Goal: Information Seeking & Learning: Find specific fact

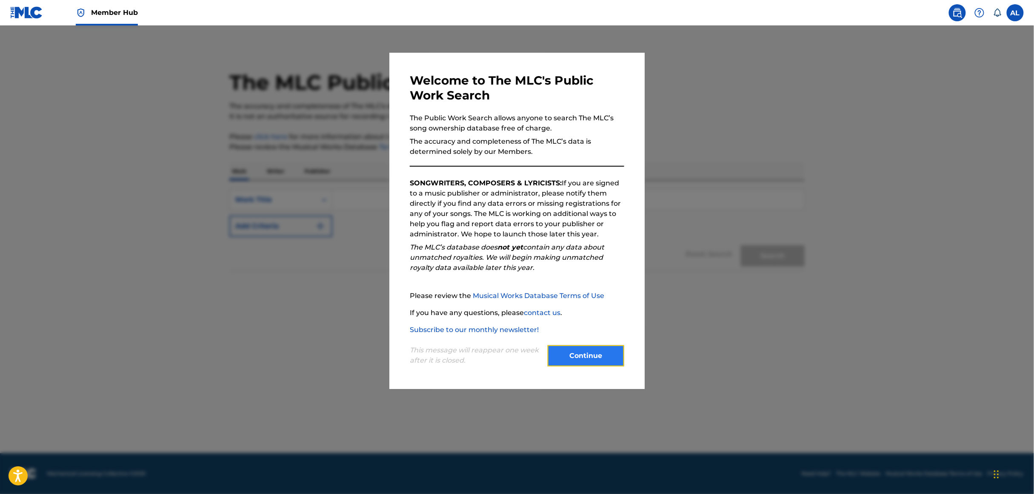
click at [577, 348] on button "Continue" at bounding box center [585, 355] width 77 height 21
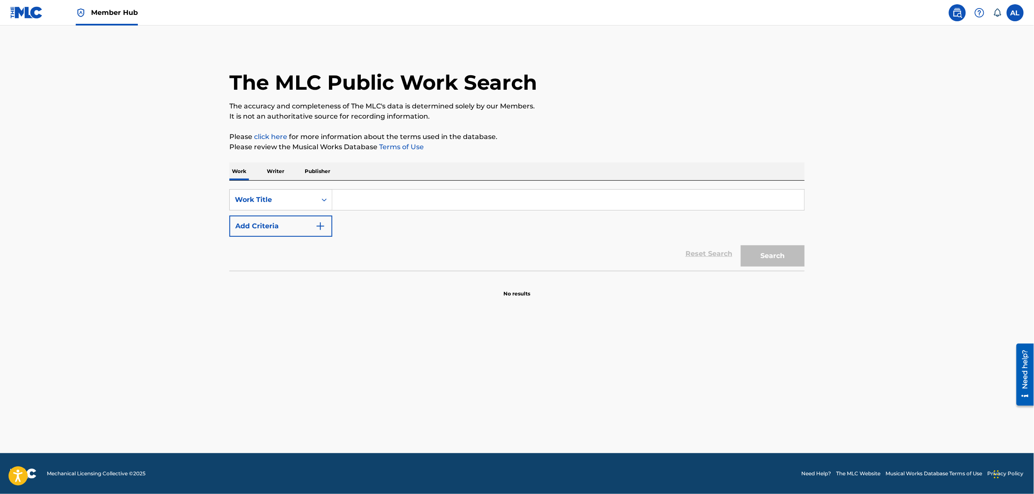
click at [363, 200] on input "Search Form" at bounding box center [568, 200] width 472 height 20
type input "loverboi"
click at [208, 281] on main "The MLC Public Work Search The accuracy and completeness of The MLC's data is d…" at bounding box center [517, 240] width 1034 height 428
click at [289, 229] on button "Add Criteria" at bounding box center [280, 226] width 103 height 21
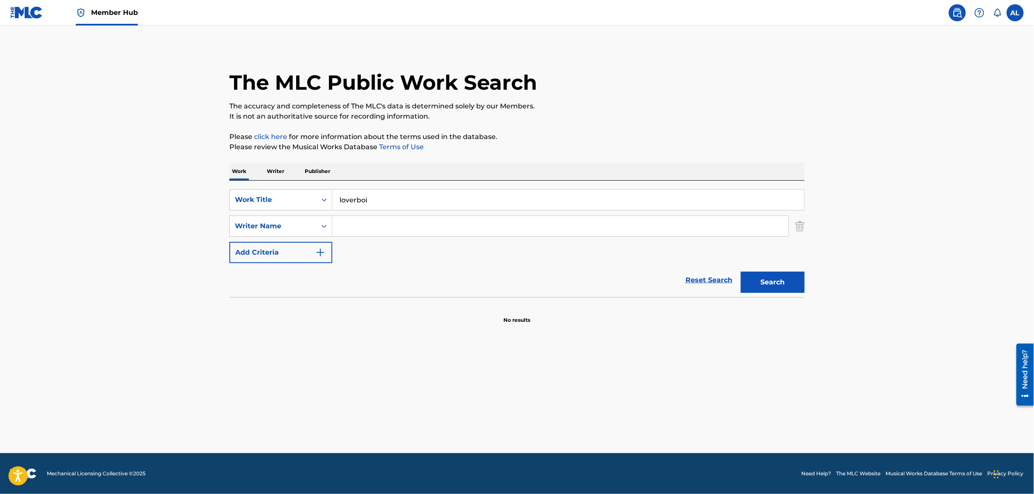
click at [378, 227] on input "Search Form" at bounding box center [560, 226] width 456 height 20
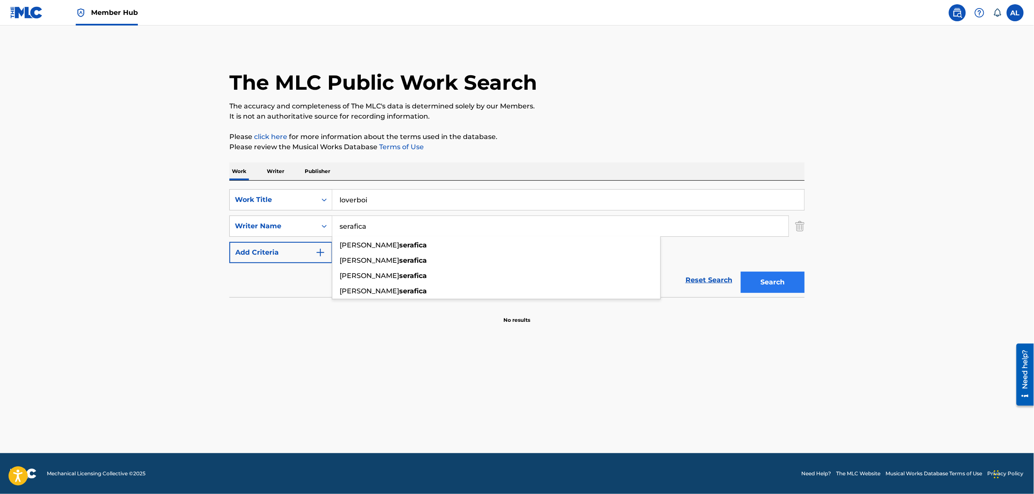
type input "serafica"
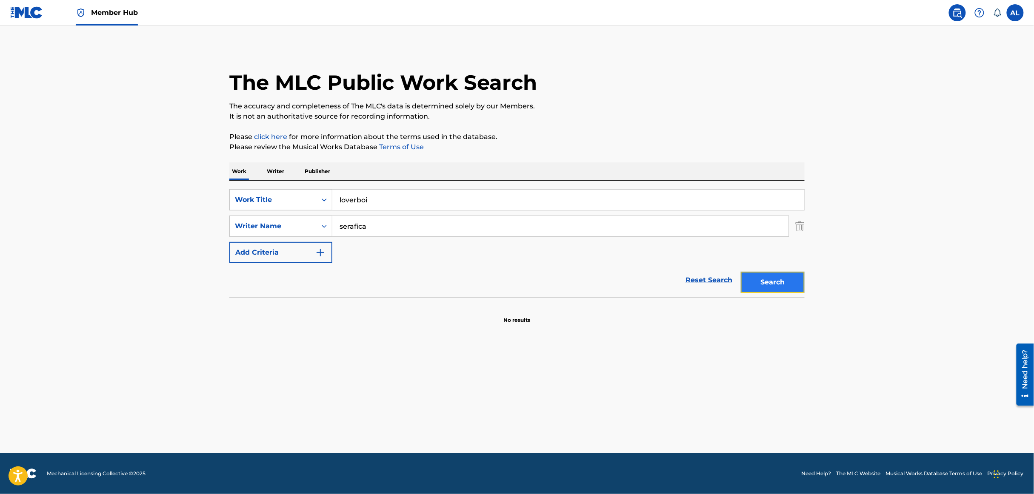
click at [781, 291] on button "Search" at bounding box center [773, 282] width 64 height 21
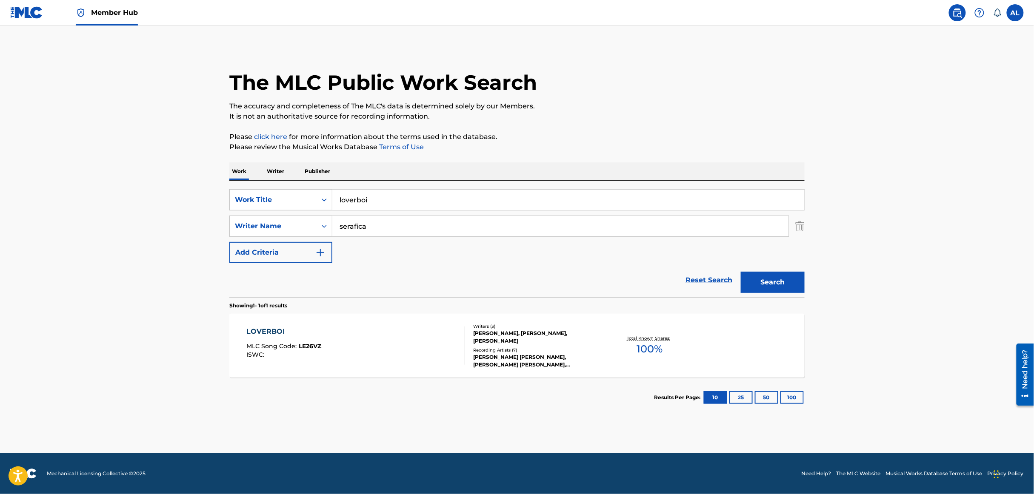
click at [380, 331] on div "LOVERBOI MLC Song Code : LE26VZ ISWC :" at bounding box center [356, 346] width 219 height 38
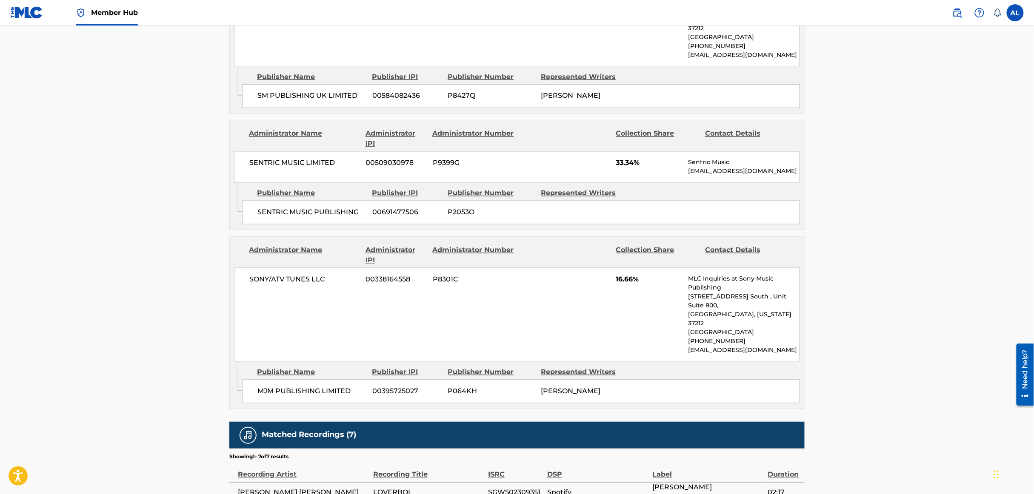
scroll to position [698, 0]
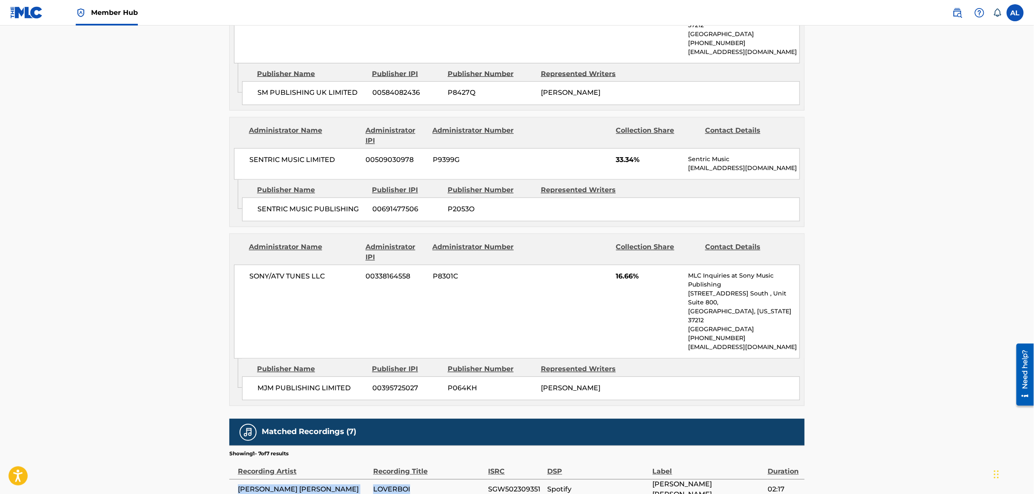
drag, startPoint x: 237, startPoint y: 443, endPoint x: 413, endPoint y: 440, distance: 175.3
click at [413, 479] on tr "[PERSON_NAME] [PERSON_NAME] LOVERBOI SGW502309351 Spotify [PERSON_NAME] [PERSON…" at bounding box center [516, 489] width 575 height 21
copy tr "[PERSON_NAME] [PERSON_NAME] LOVERBOI"
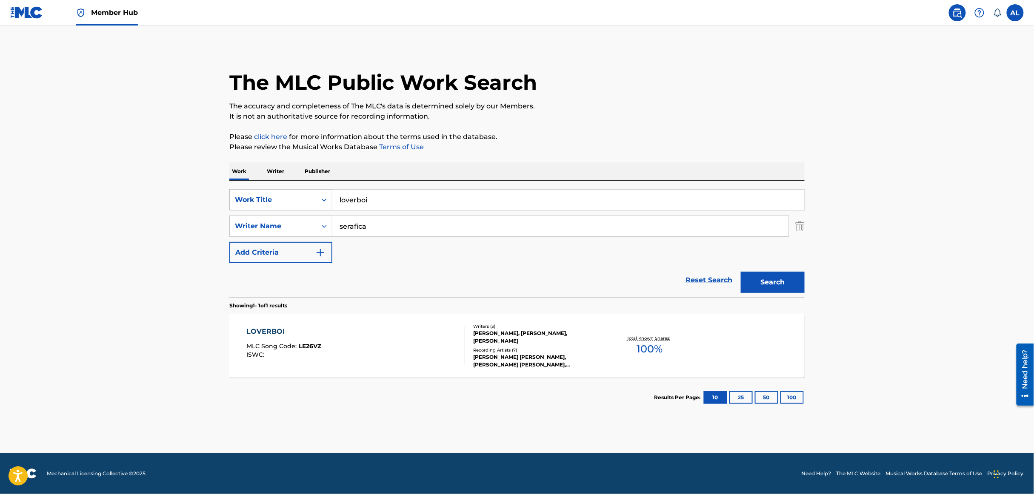
drag, startPoint x: 410, startPoint y: 202, endPoint x: 303, endPoint y: 191, distance: 107.3
click at [303, 191] on div "SearchWithCriteria2b241705-8cd0-425e-adc3-f9bb9a0a3f70 Work Title loverboi" at bounding box center [516, 199] width 575 height 21
paste input "Stranded Love"
type input "Stranded Love"
drag, startPoint x: 796, startPoint y: 260, endPoint x: 782, endPoint y: 289, distance: 31.8
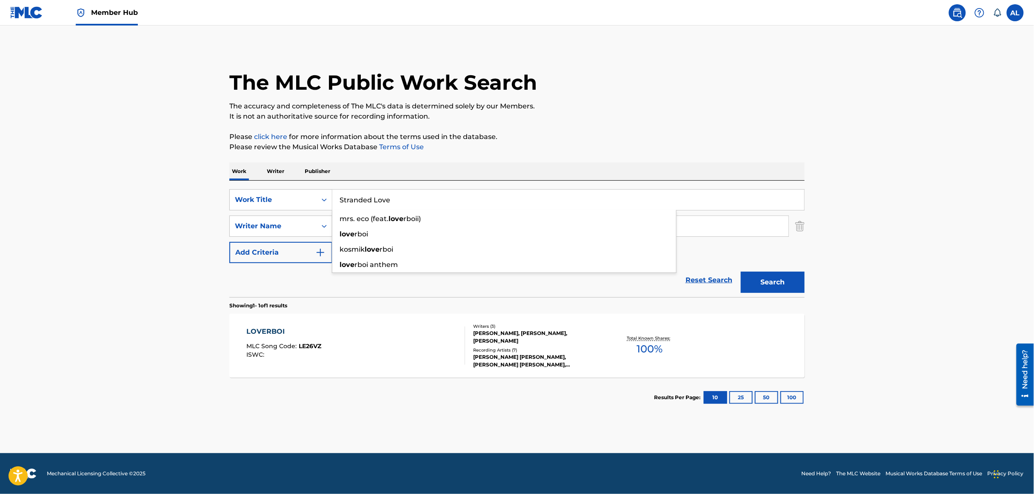
click at [796, 262] on div "SearchWithCriteria2b241705-8cd0-425e-adc3-f9bb9a0a3f70 Work Title Stranded Love…" at bounding box center [516, 226] width 575 height 74
click at [782, 288] on button "Search" at bounding box center [773, 282] width 64 height 21
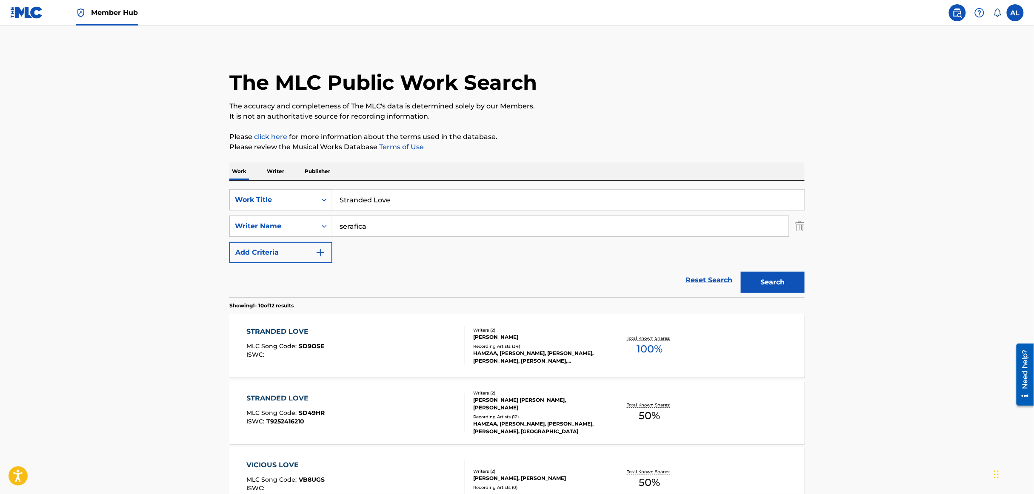
click at [356, 332] on div "STRANDED LOVE MLC Song Code : SD9OSE ISWC :" at bounding box center [356, 346] width 219 height 38
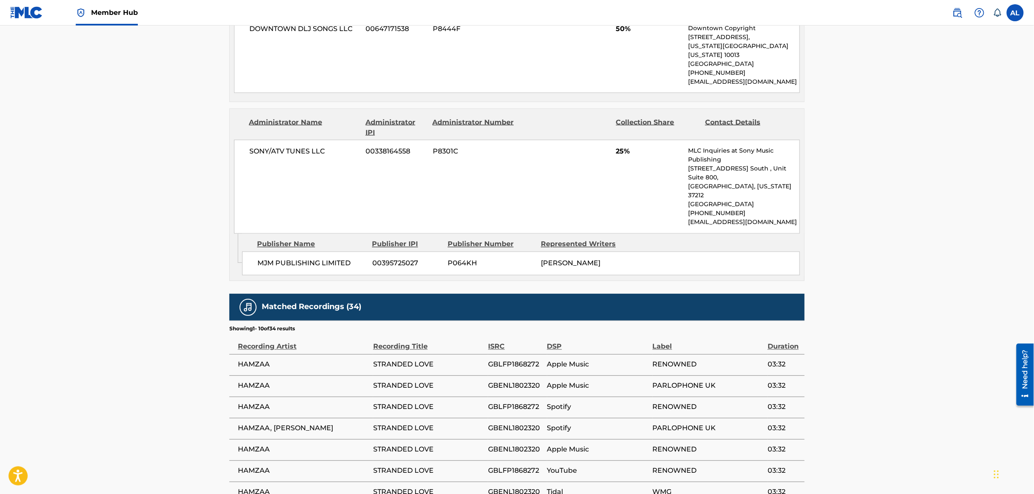
scroll to position [635, 0]
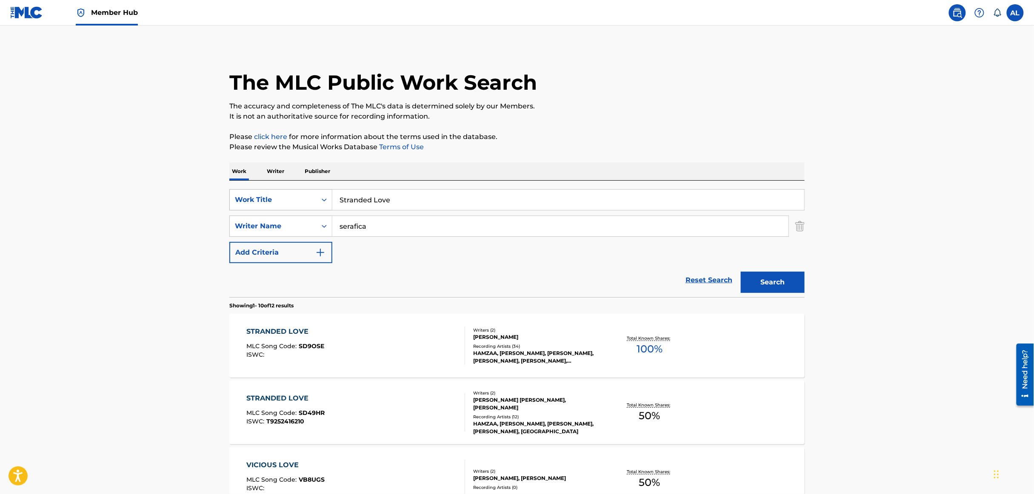
drag, startPoint x: 416, startPoint y: 197, endPoint x: 323, endPoint y: 192, distance: 93.7
click at [323, 192] on div "SearchWithCriteria2b241705-8cd0-425e-adc3-f9bb9a0a3f70 Work Title Stranded Love" at bounding box center [516, 199] width 575 height 21
paste input "Nobody"
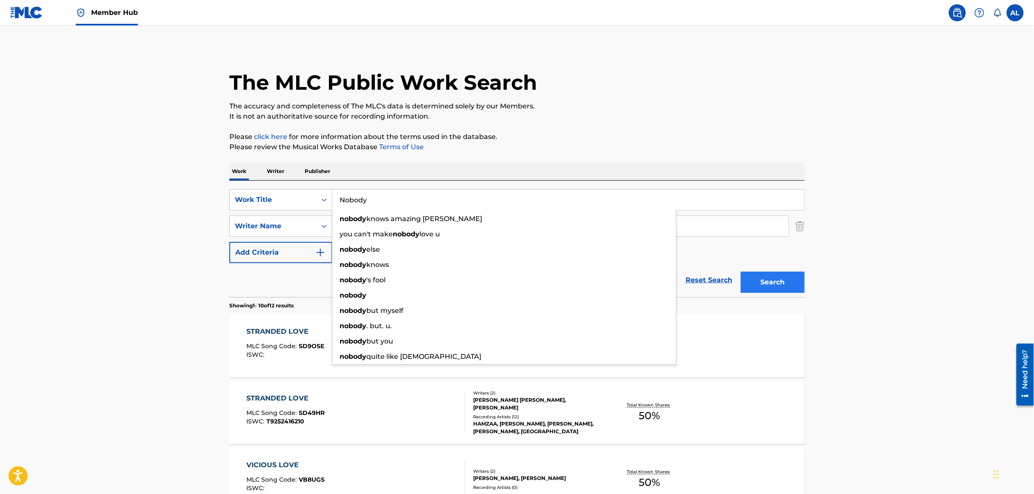
type input "Nobody"
click at [764, 283] on button "Search" at bounding box center [773, 282] width 64 height 21
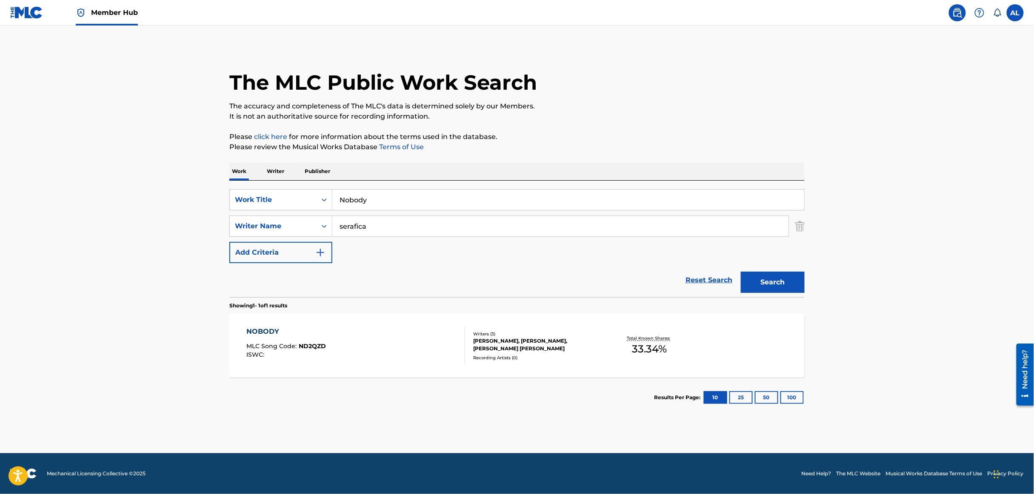
click at [312, 358] on div "ISWC :" at bounding box center [287, 355] width 80 height 6
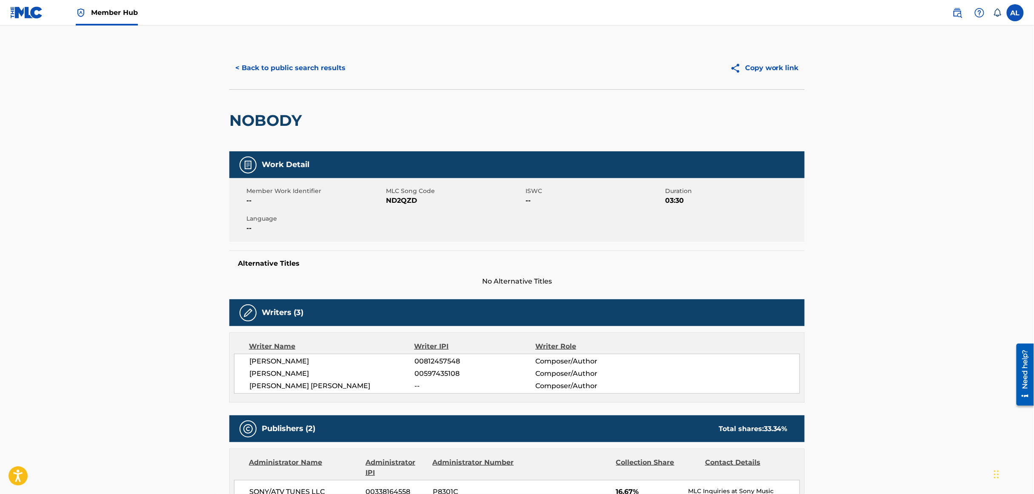
click at [1004, 140] on main "< Back to public search results Copy work link NOBODY Work Detail Member Work I…" at bounding box center [517, 457] width 1034 height 863
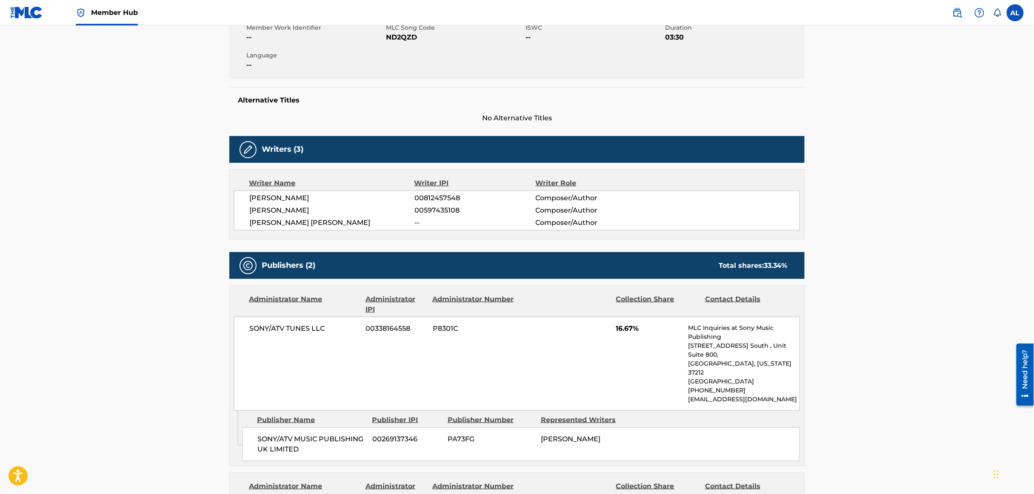
scroll to position [151, 0]
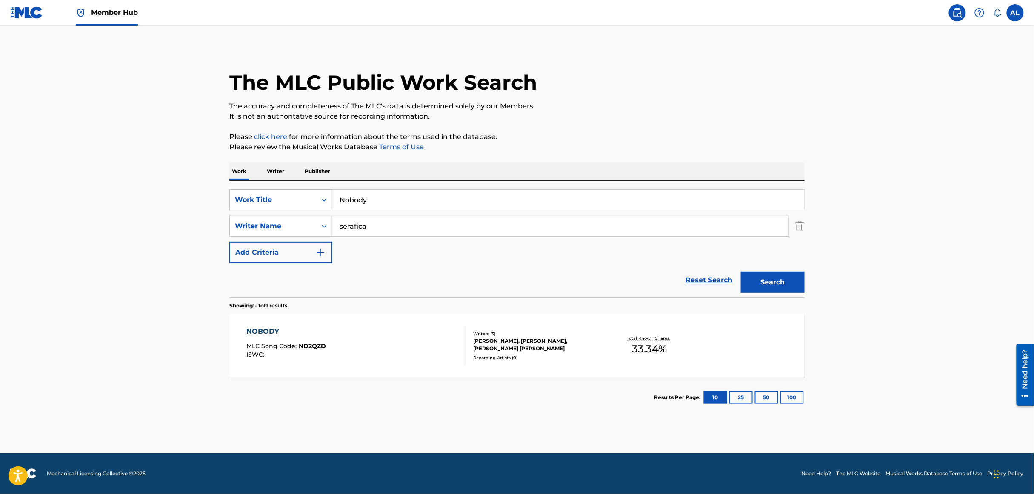
drag, startPoint x: 398, startPoint y: 201, endPoint x: 310, endPoint y: 202, distance: 88.1
click at [310, 202] on div "SearchWithCriteria2b241705-8cd0-425e-adc3-f9bb9a0a3f70 Work Title Nobody" at bounding box center [516, 199] width 575 height 21
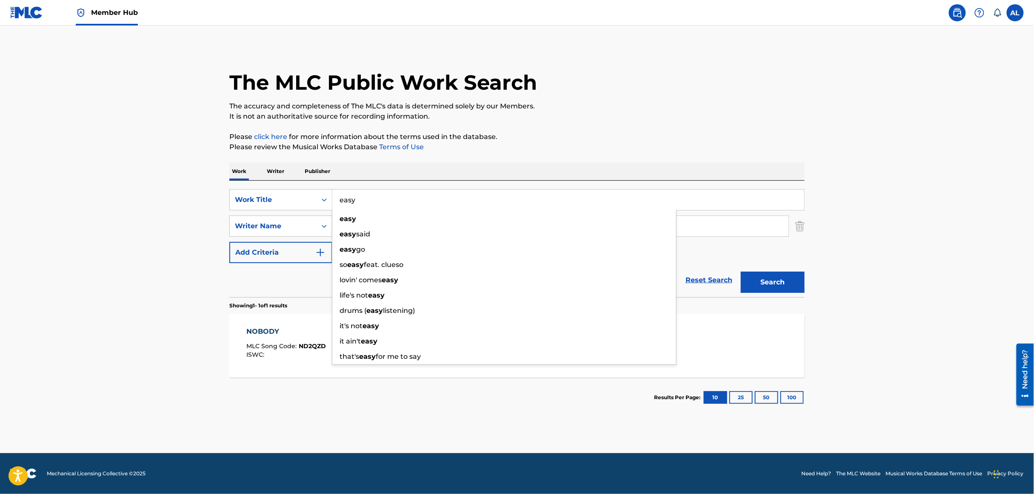
type input "easy"
drag, startPoint x: 887, startPoint y: 216, endPoint x: 861, endPoint y: 248, distance: 41.5
click at [887, 216] on main "The MLC Public Work Search The accuracy and completeness of The MLC's data is d…" at bounding box center [517, 240] width 1034 height 428
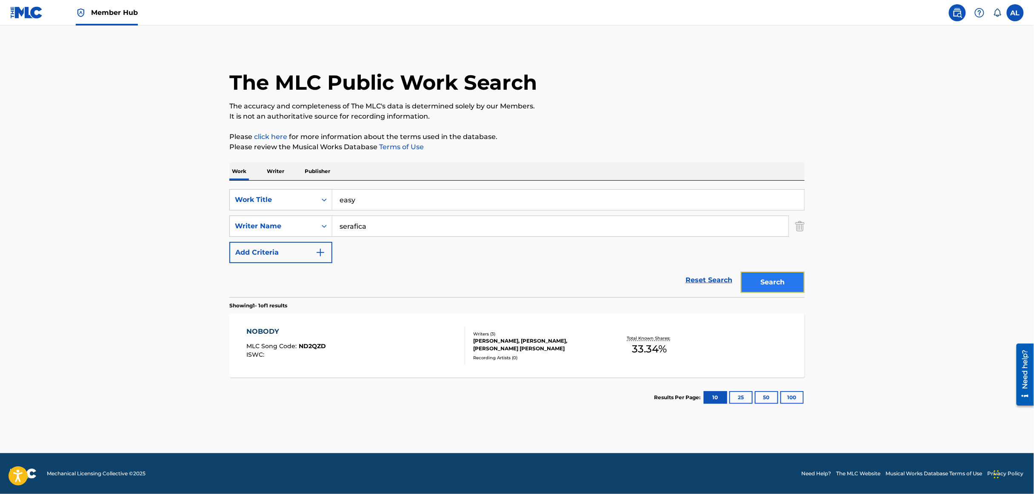
click at [799, 274] on button "Search" at bounding box center [773, 282] width 64 height 21
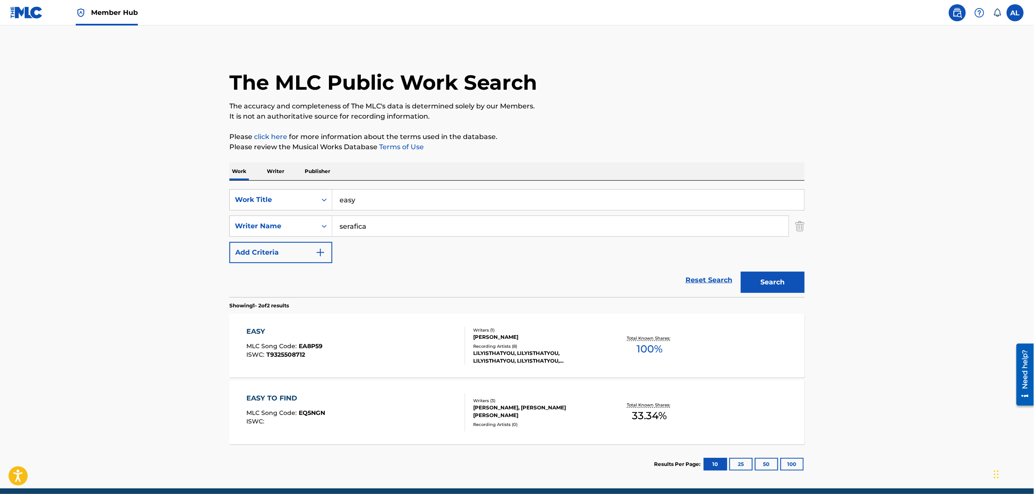
click at [316, 325] on div "EASY MLC Song Code : EA8P59 ISWC : T9325508712 Writers ( 1 ) [PERSON_NAME] Reco…" at bounding box center [516, 346] width 575 height 64
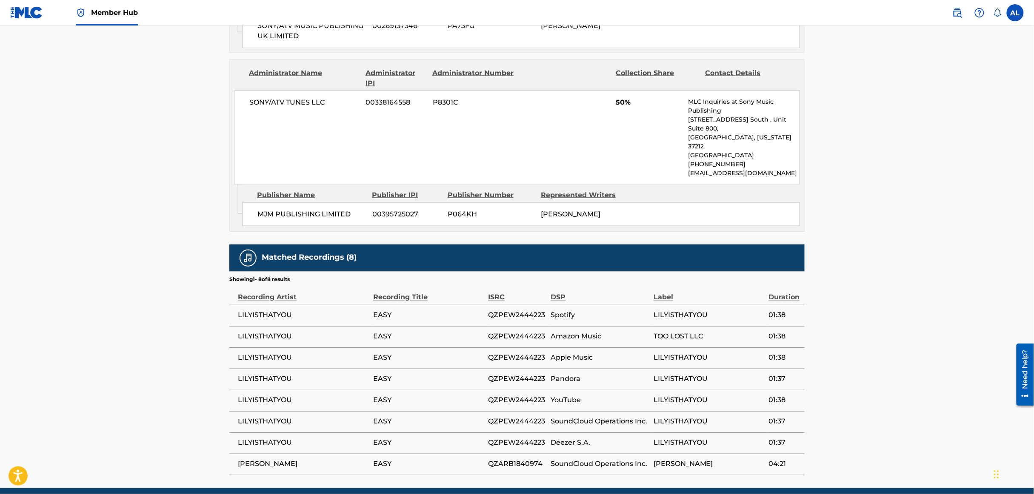
scroll to position [559, 0]
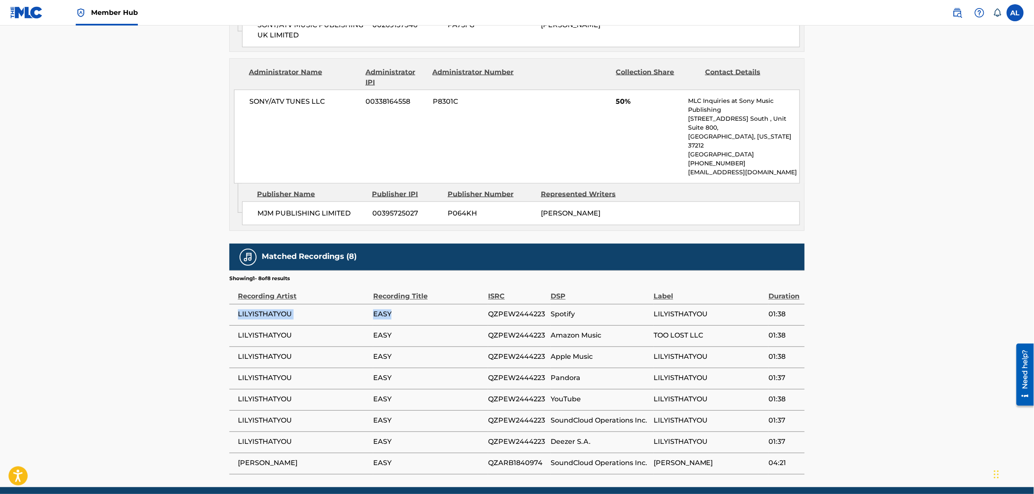
drag, startPoint x: 236, startPoint y: 282, endPoint x: 390, endPoint y: 281, distance: 154.0
click at [390, 304] on tr "LILYISTHATYOU EASY QZPEW2444223 Spotify LILYISTHATYOU 01:38" at bounding box center [516, 314] width 575 height 21
copy tr "LILYISTHATYOU EASY"
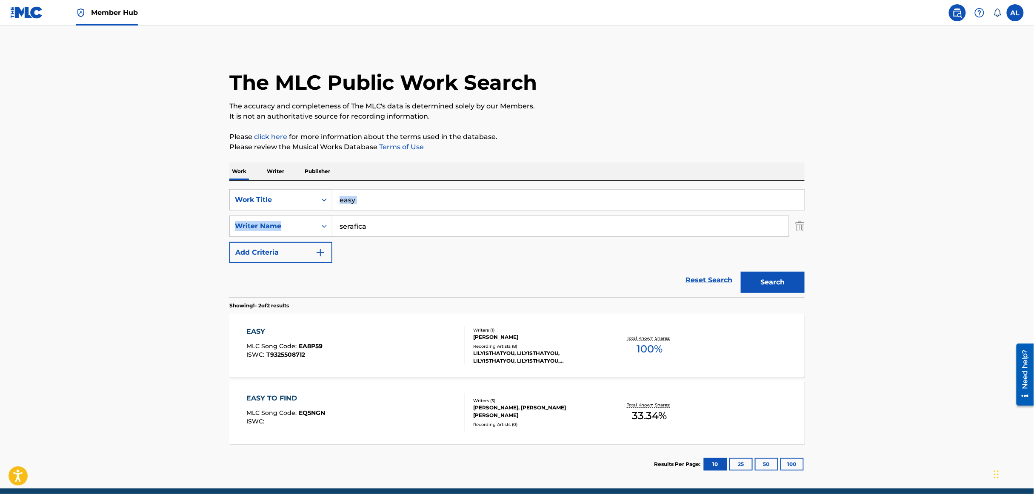
drag, startPoint x: 391, startPoint y: 211, endPoint x: 385, endPoint y: 207, distance: 6.7
click at [386, 208] on div "SearchWithCriteria2b241705-8cd0-425e-adc3-f9bb9a0a3f70 Work Title easy SearchWi…" at bounding box center [516, 226] width 575 height 74
drag, startPoint x: 364, startPoint y: 203, endPoint x: 307, endPoint y: 188, distance: 59.3
click at [308, 188] on div "SearchWithCriteria2b241705-8cd0-425e-adc3-f9bb9a0a3f70 Work Title easy SearchWi…" at bounding box center [516, 239] width 575 height 117
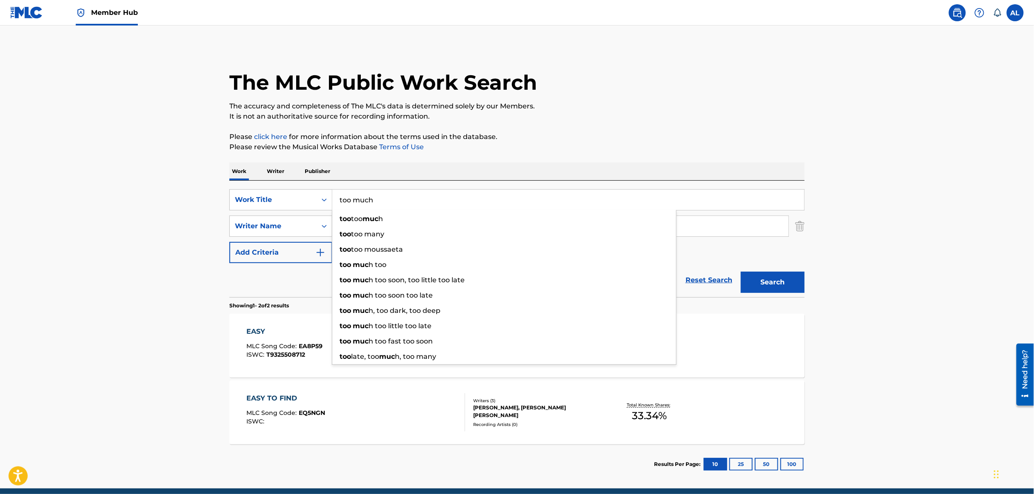
type input "too much"
click at [741, 272] on button "Search" at bounding box center [773, 282] width 64 height 21
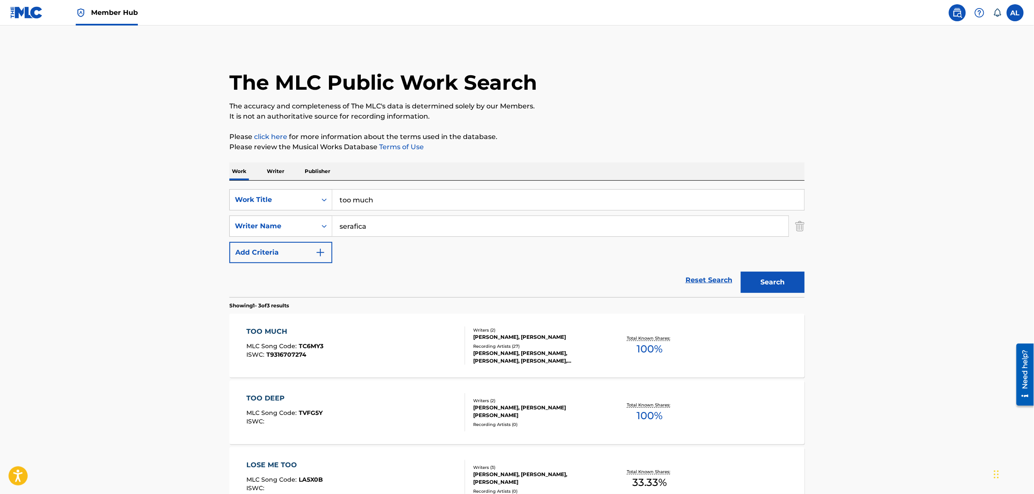
click at [342, 322] on div "TOO MUCH MLC Song Code : TC6MY3 ISWC : T9316707274 Writers ( 2 ) [PERSON_NAME],…" at bounding box center [516, 346] width 575 height 64
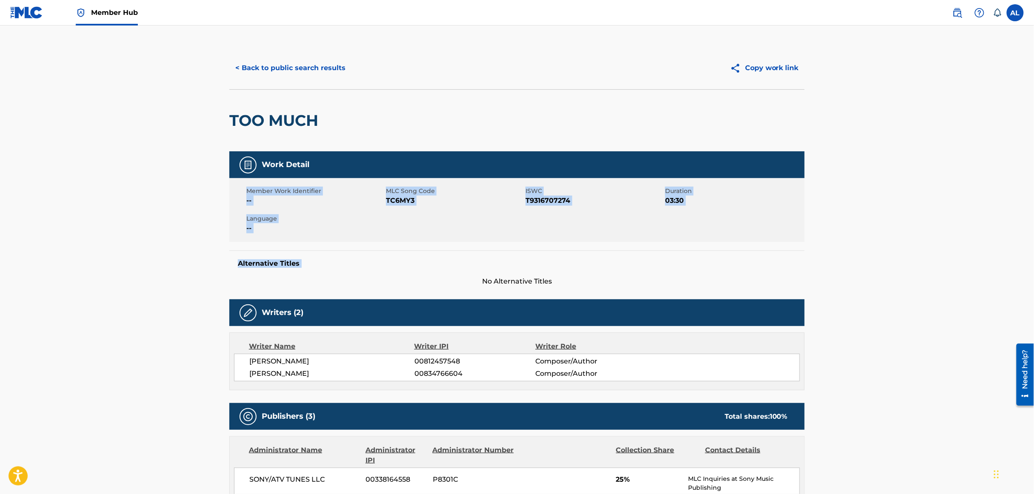
drag, startPoint x: 1032, startPoint y: 170, endPoint x: 1026, endPoint y: 258, distance: 88.3
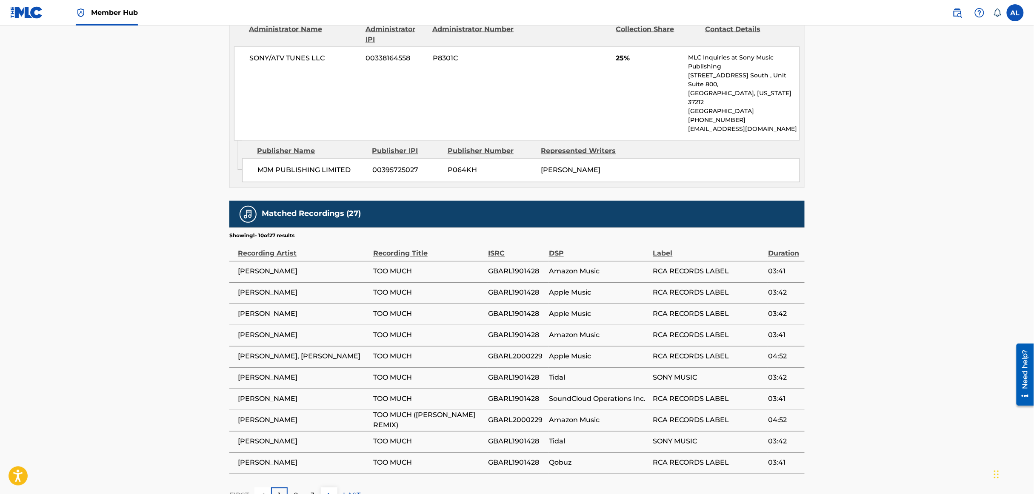
scroll to position [727, 0]
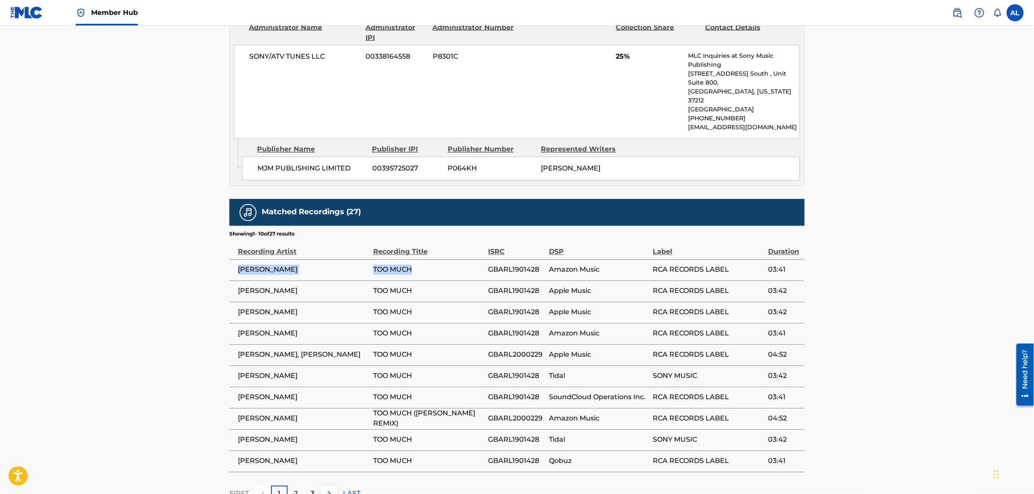
drag, startPoint x: 235, startPoint y: 236, endPoint x: 431, endPoint y: 238, distance: 196.5
click at [431, 259] on tr "[PERSON_NAME] TOO MUCH GBARL1901428 Amazon Music RCA RECORDS LABEL 03:41" at bounding box center [516, 269] width 575 height 21
copy tr "[PERSON_NAME] TOO MUCH"
